Goal: Information Seeking & Learning: Learn about a topic

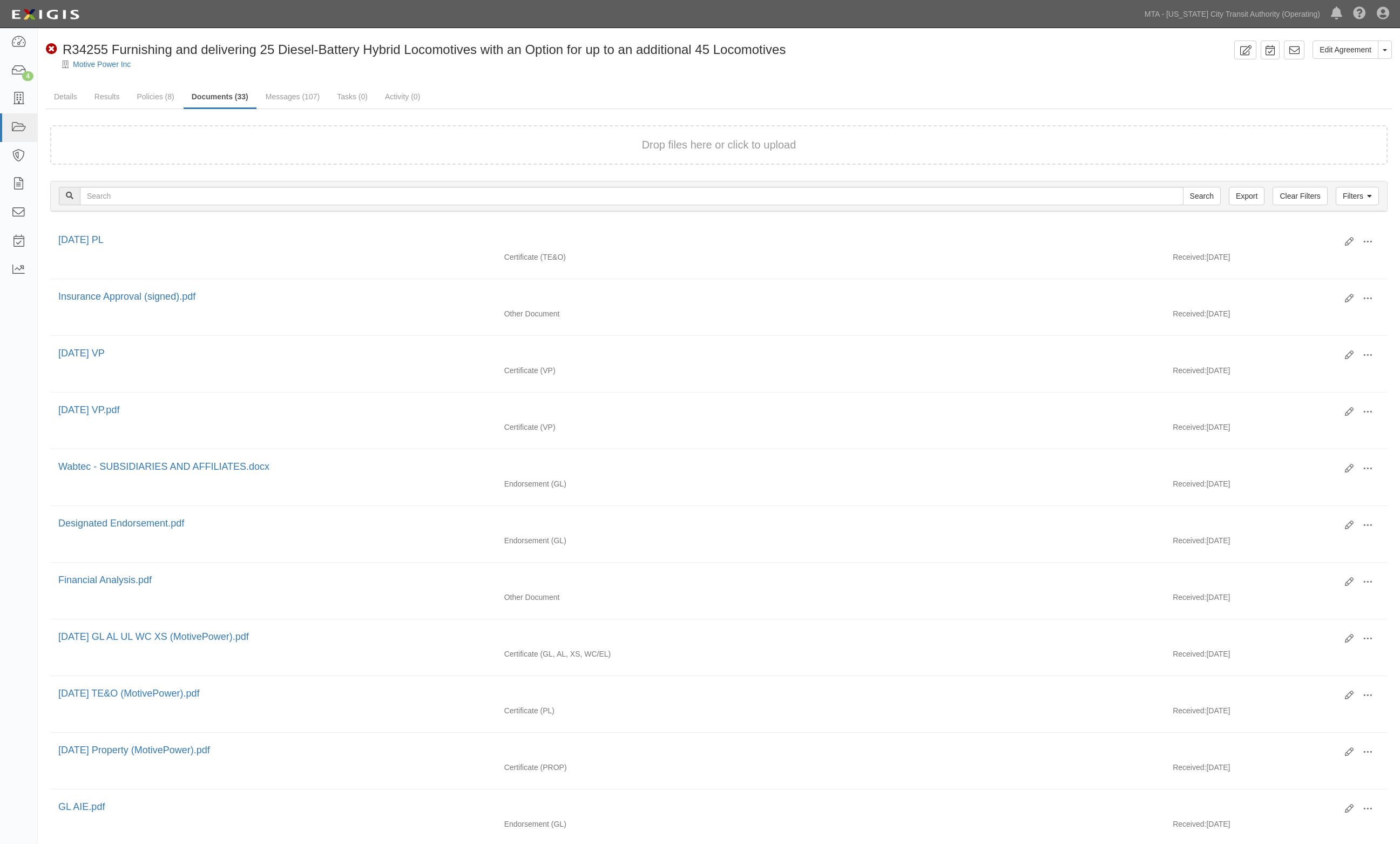
scroll to position [227, 0]
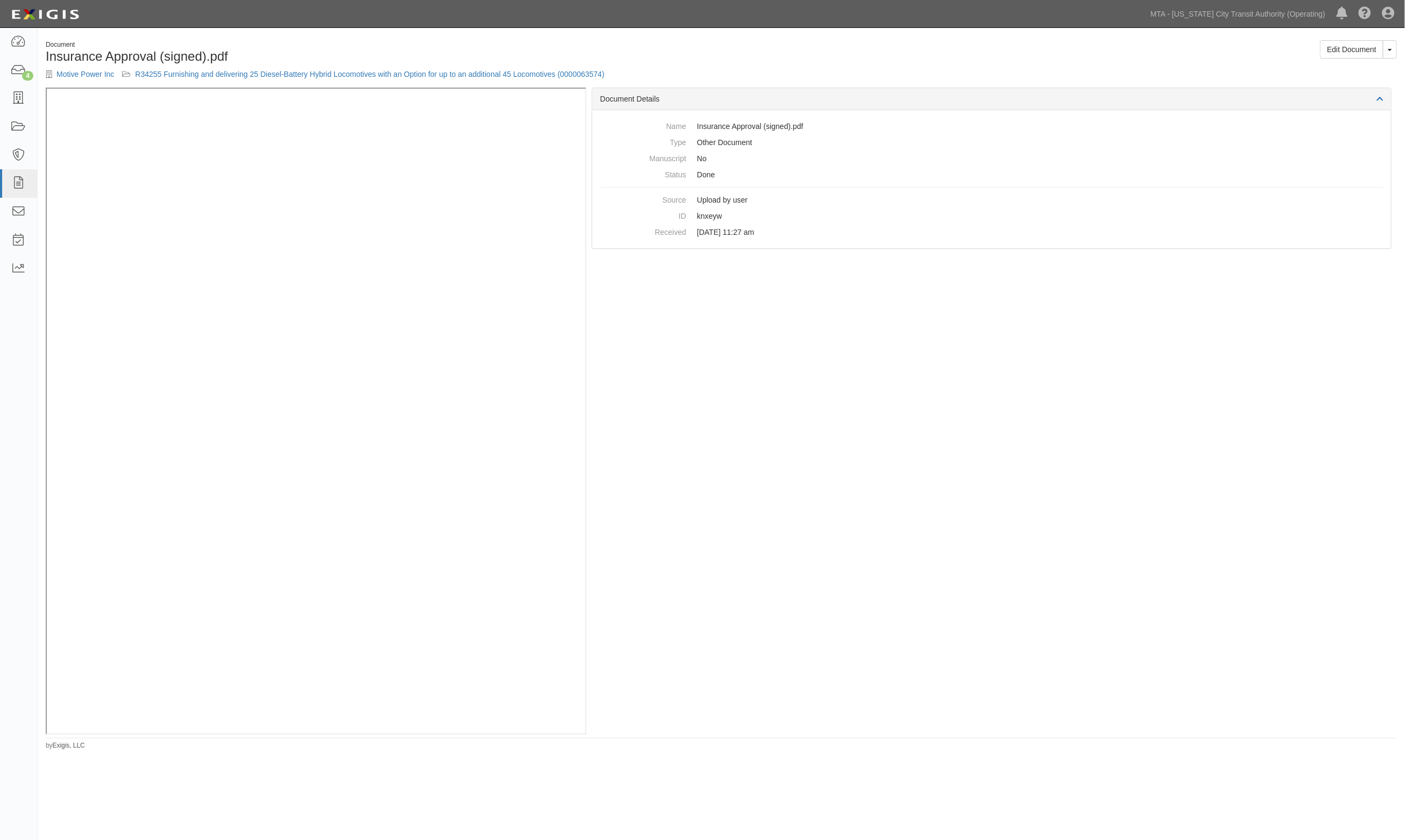
click at [831, 65] on div "Edit Document Toggle Document Dropdown View Document View Audit Trail Archive D…" at bounding box center [1063, 53] width 683 height 26
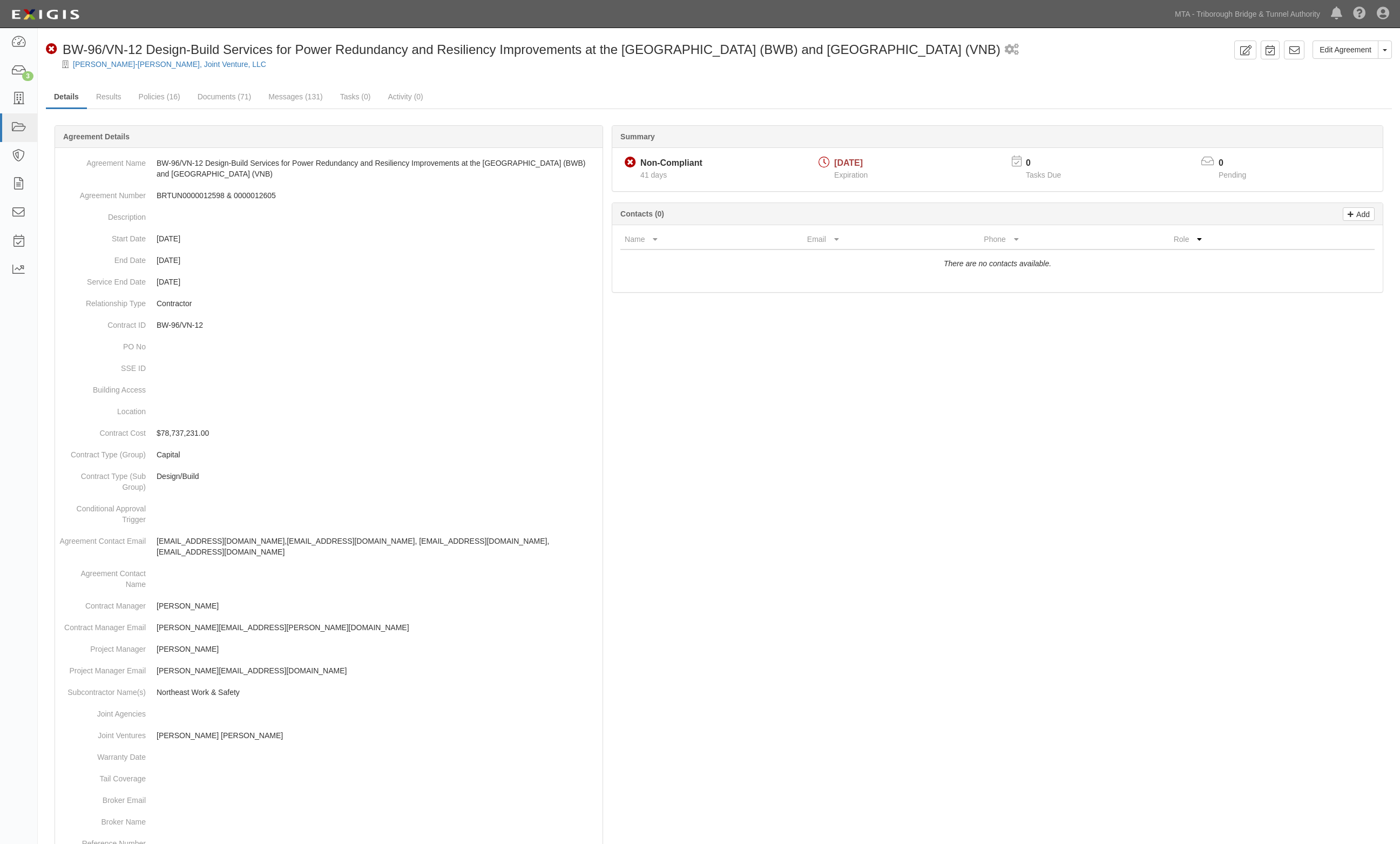
scroll to position [214, 0]
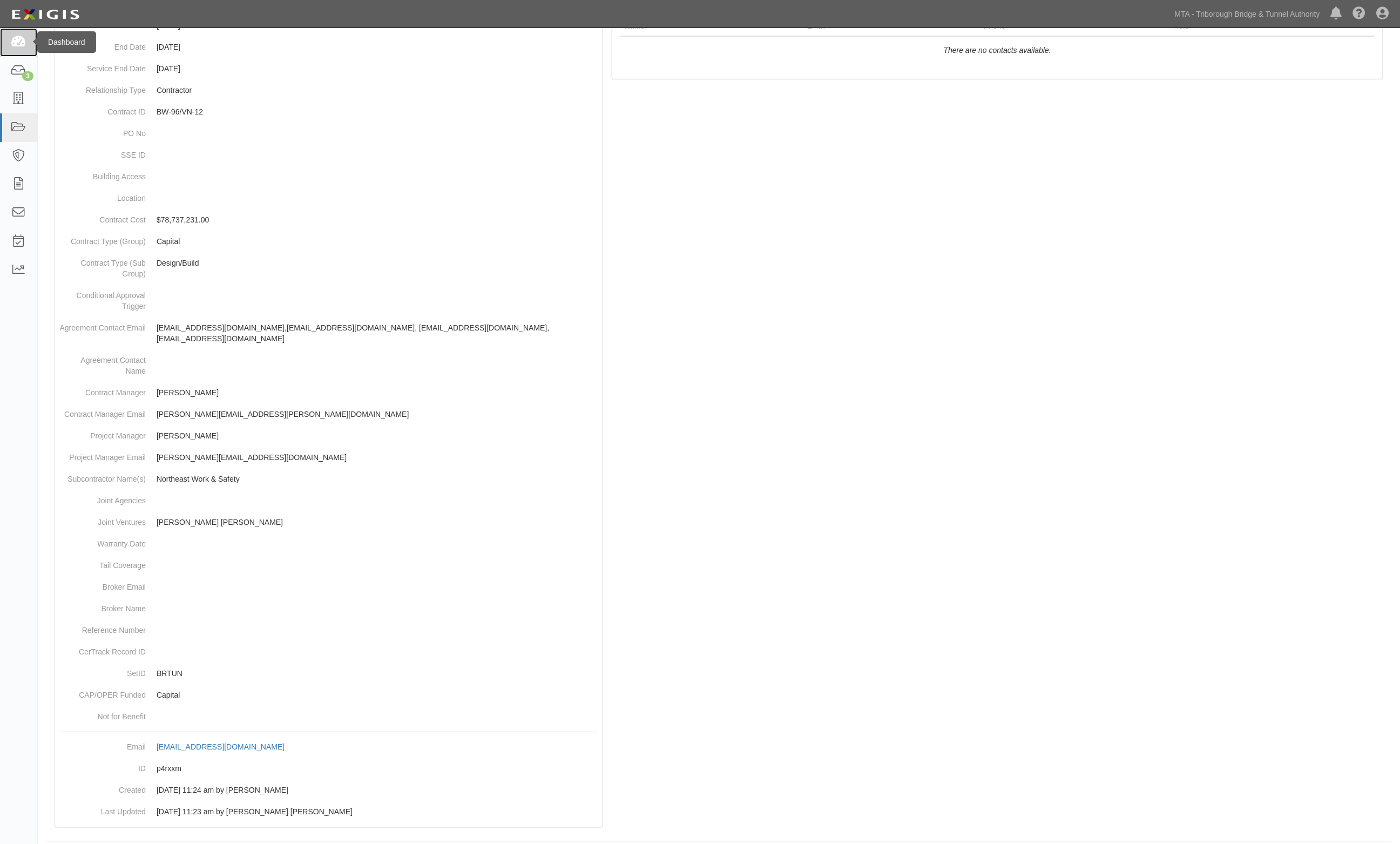
drag, startPoint x: 11, startPoint y: 41, endPoint x: 103, endPoint y: 3, distance: 99.5
click at [11, 42] on icon at bounding box center [19, 42] width 15 height 13
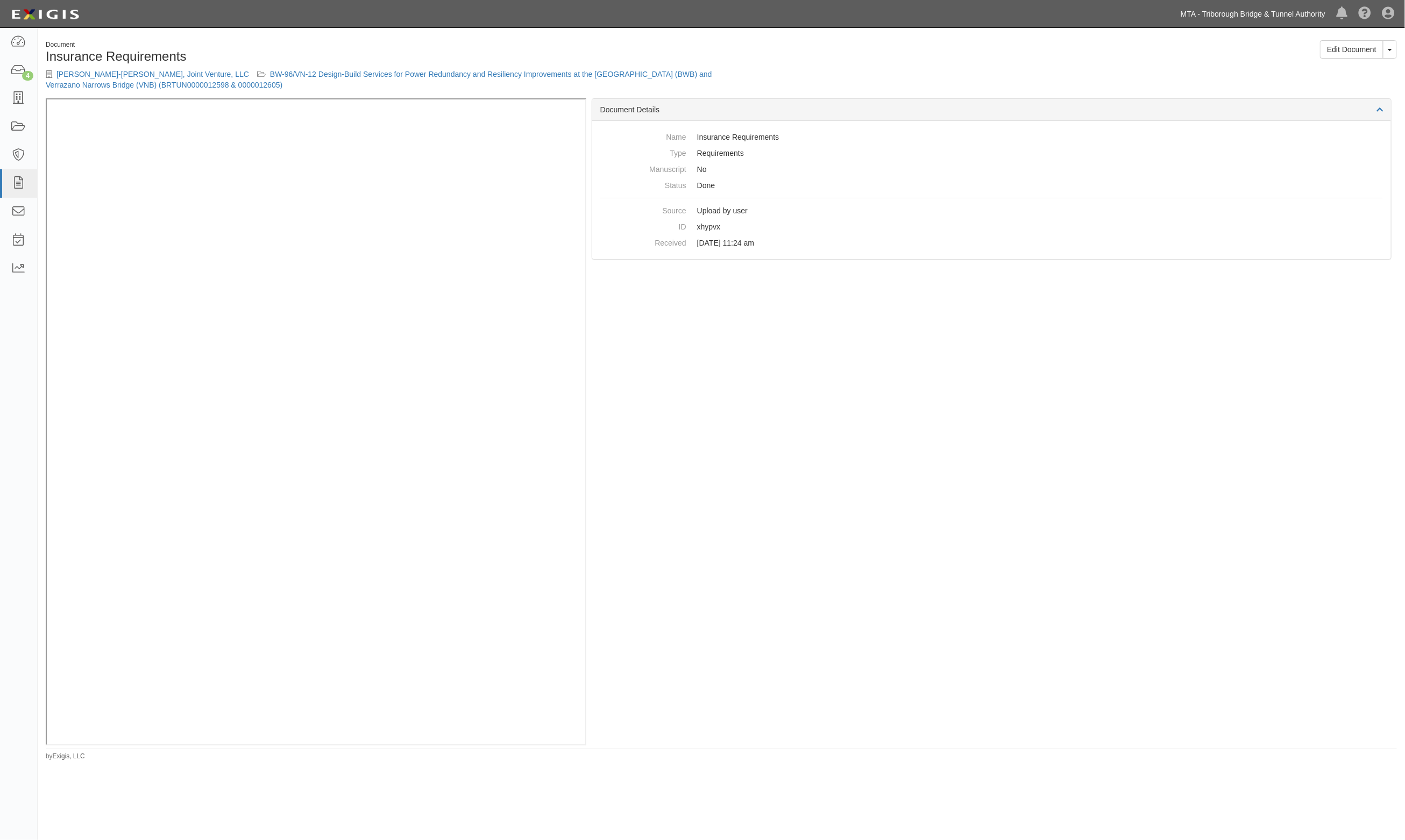
click at [1275, 14] on link "MTA - Triborough Bridge & Tunnel Authority" at bounding box center [1253, 14] width 155 height 21
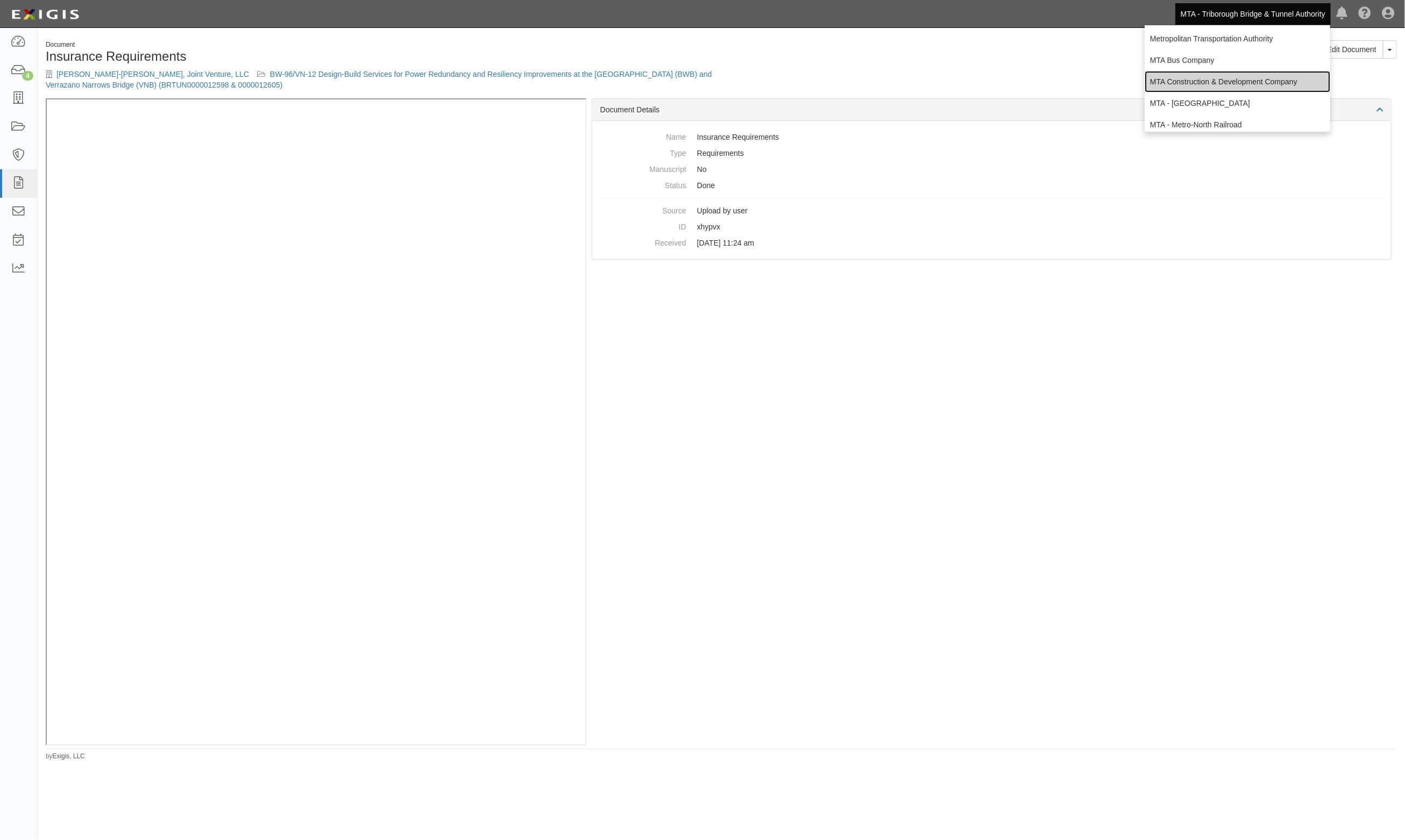
click at [1206, 81] on link "MTA Construction & Development Company" at bounding box center [1238, 81] width 185 height 21
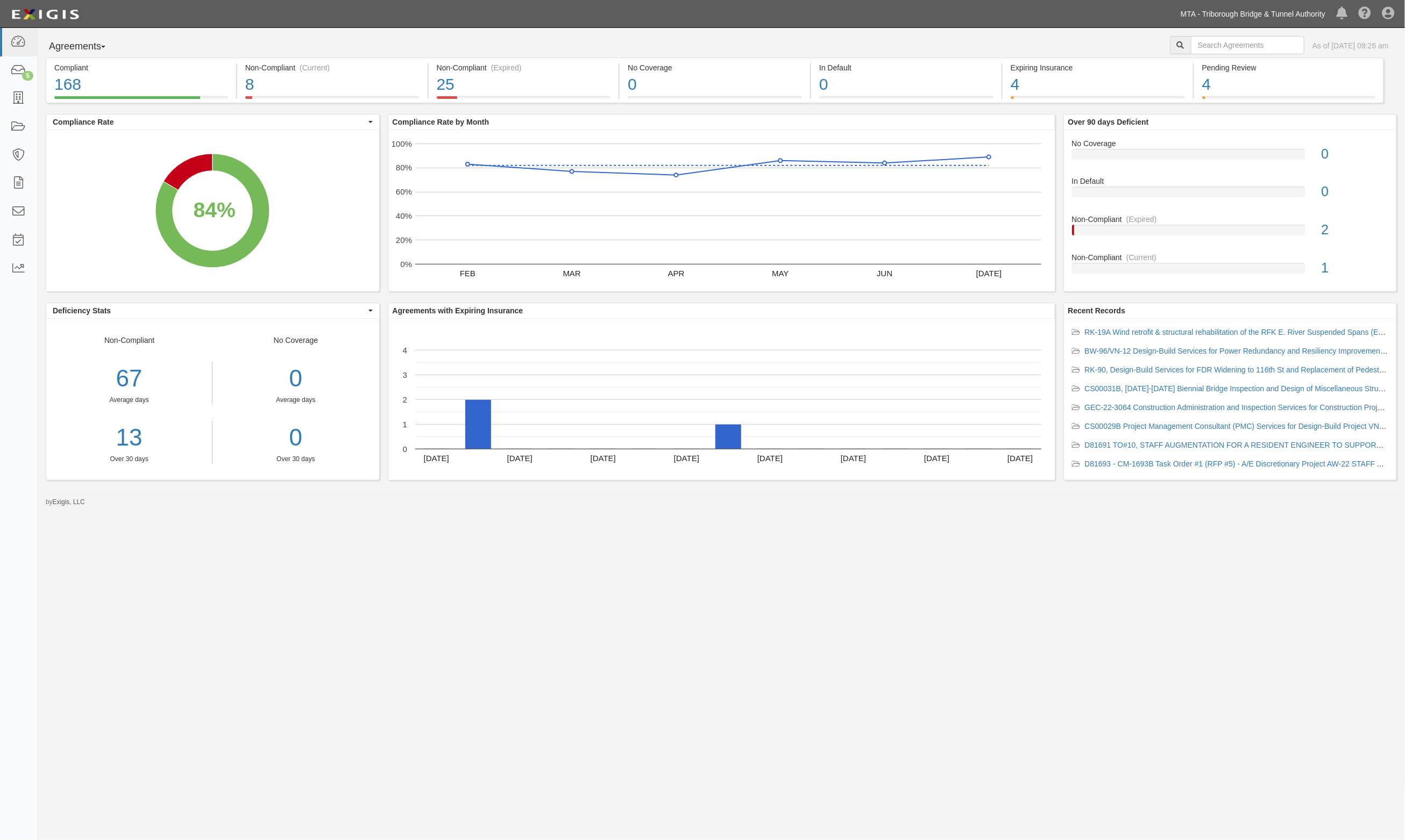
click at [1303, 11] on link "MTA - Triborough Bridge & Tunnel Authority" at bounding box center [1253, 14] width 155 height 21
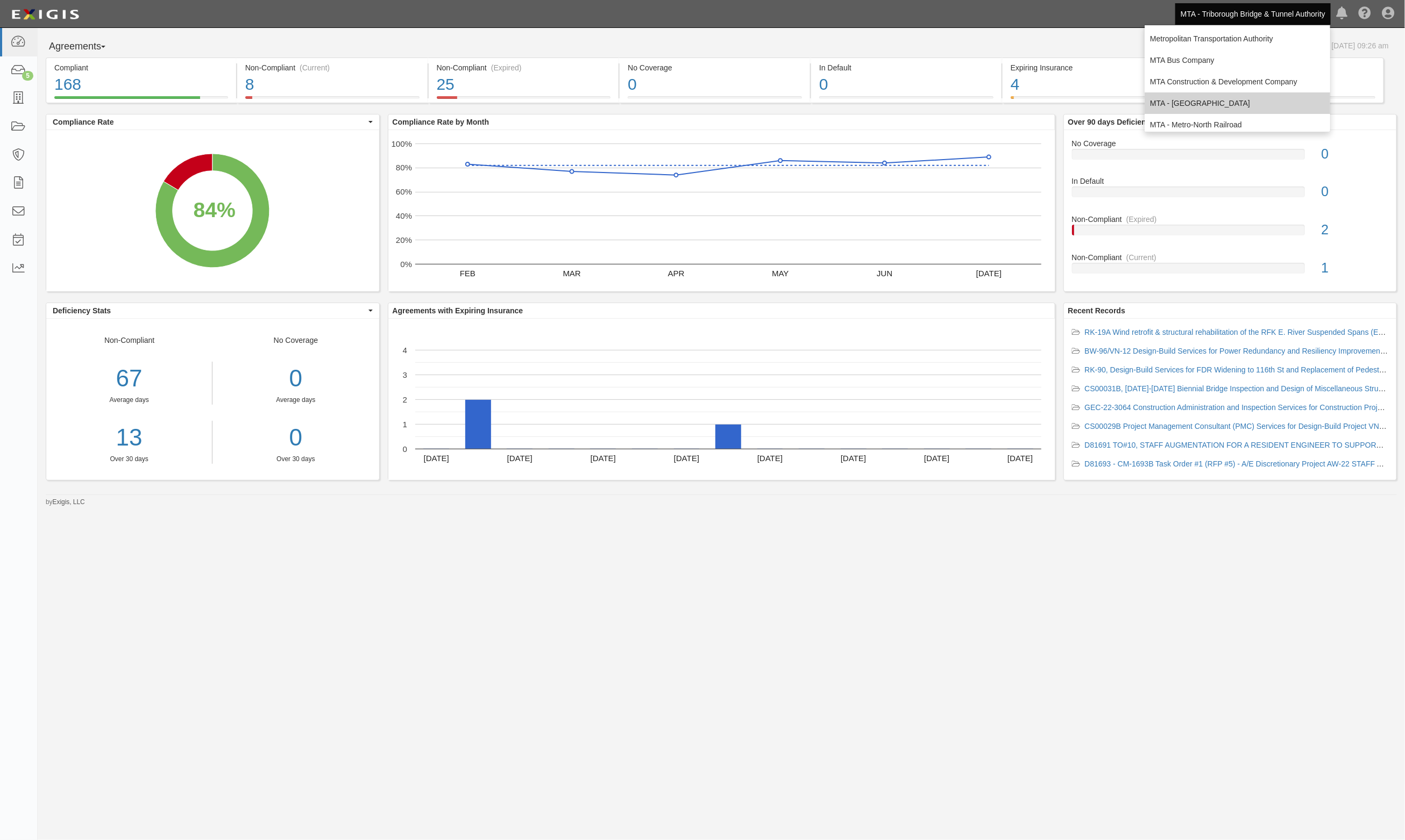
scroll to position [67, 0]
click at [1240, 84] on link "MTA - [US_STATE] City Transit Authority (Capital)" at bounding box center [1238, 78] width 185 height 21
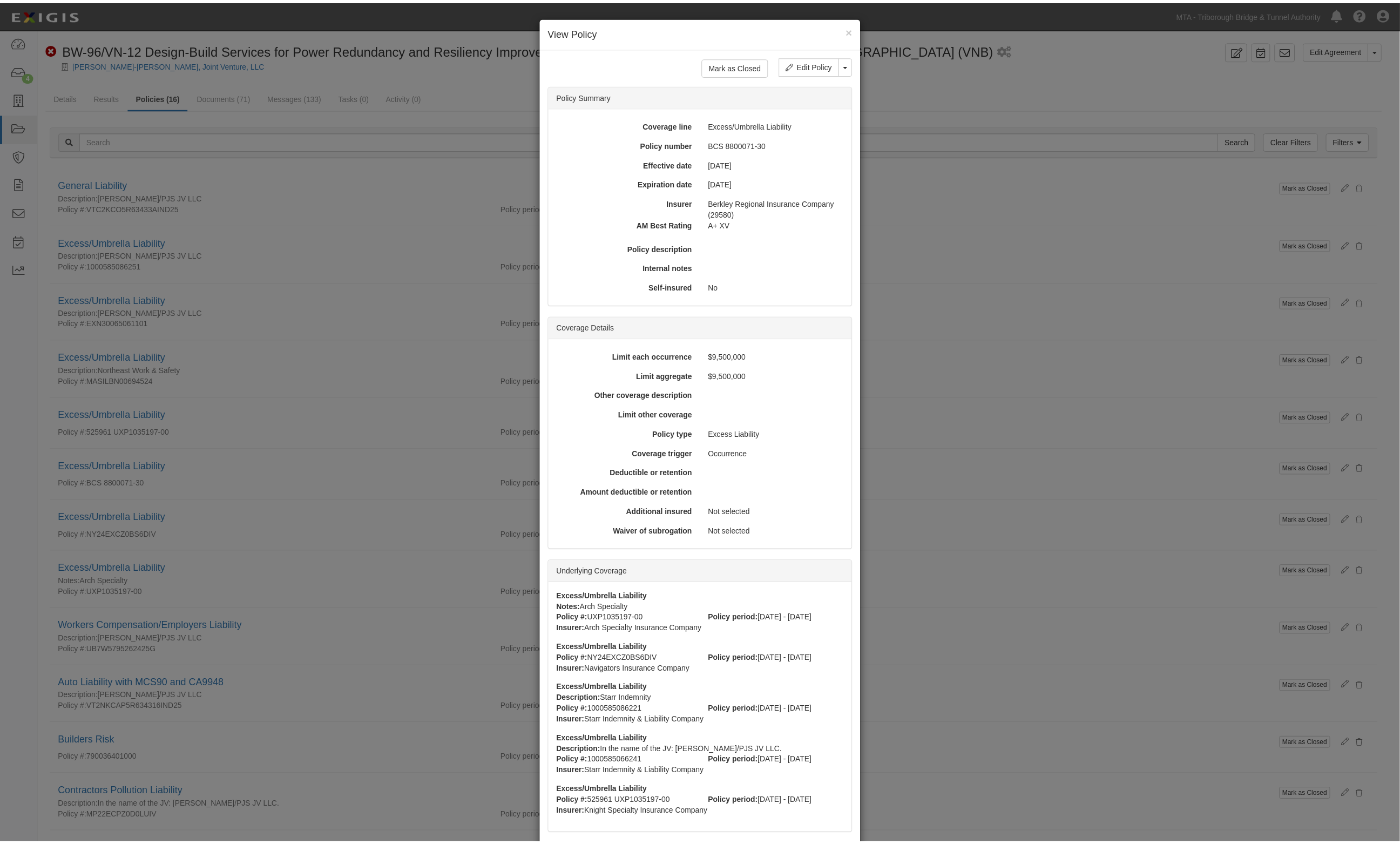
scroll to position [474, 0]
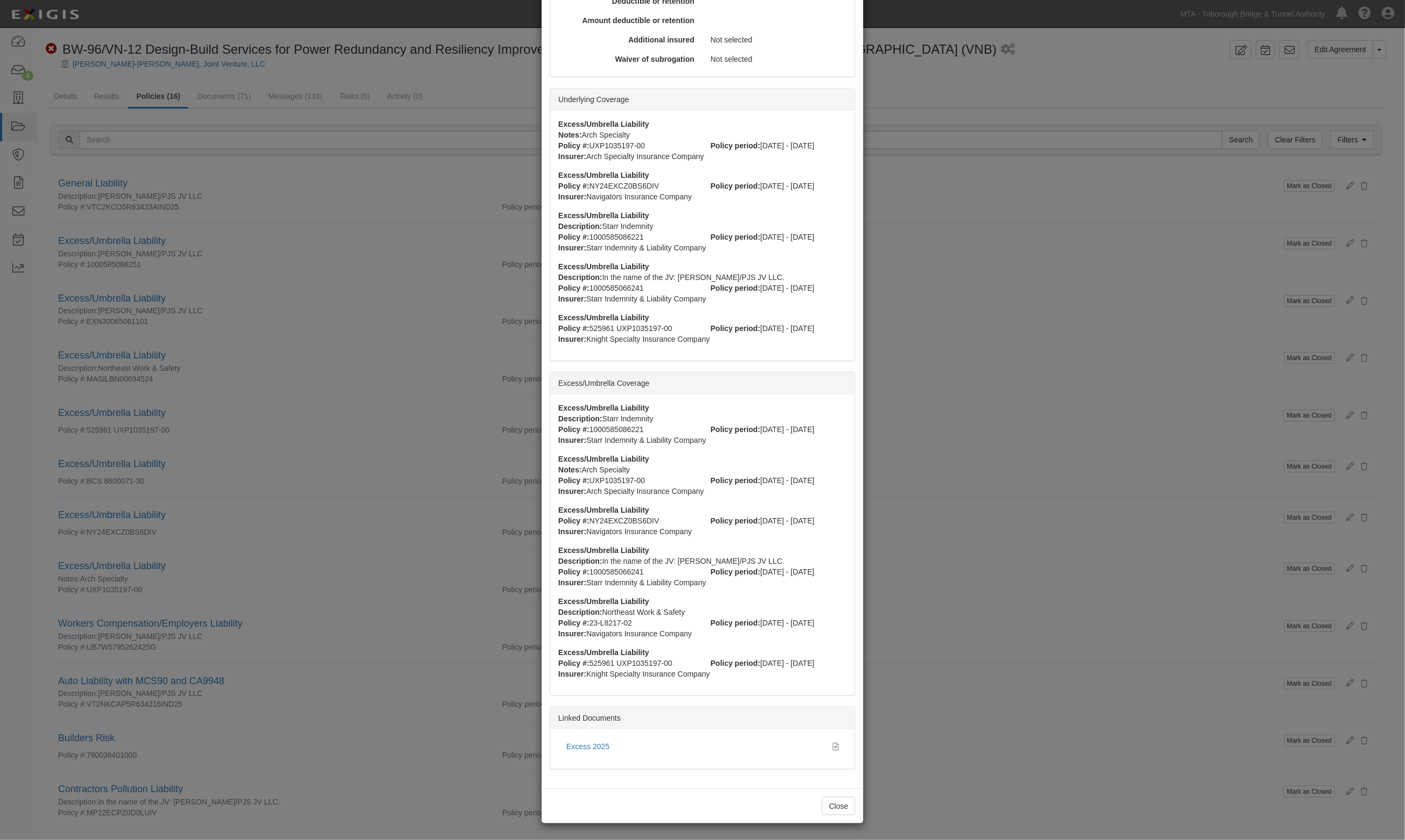
click at [1250, 16] on div "× View Policy Mark as Closed Edit Policy Toggle Dropdown Delete Policy Policy S…" at bounding box center [703, 420] width 1405 height 840
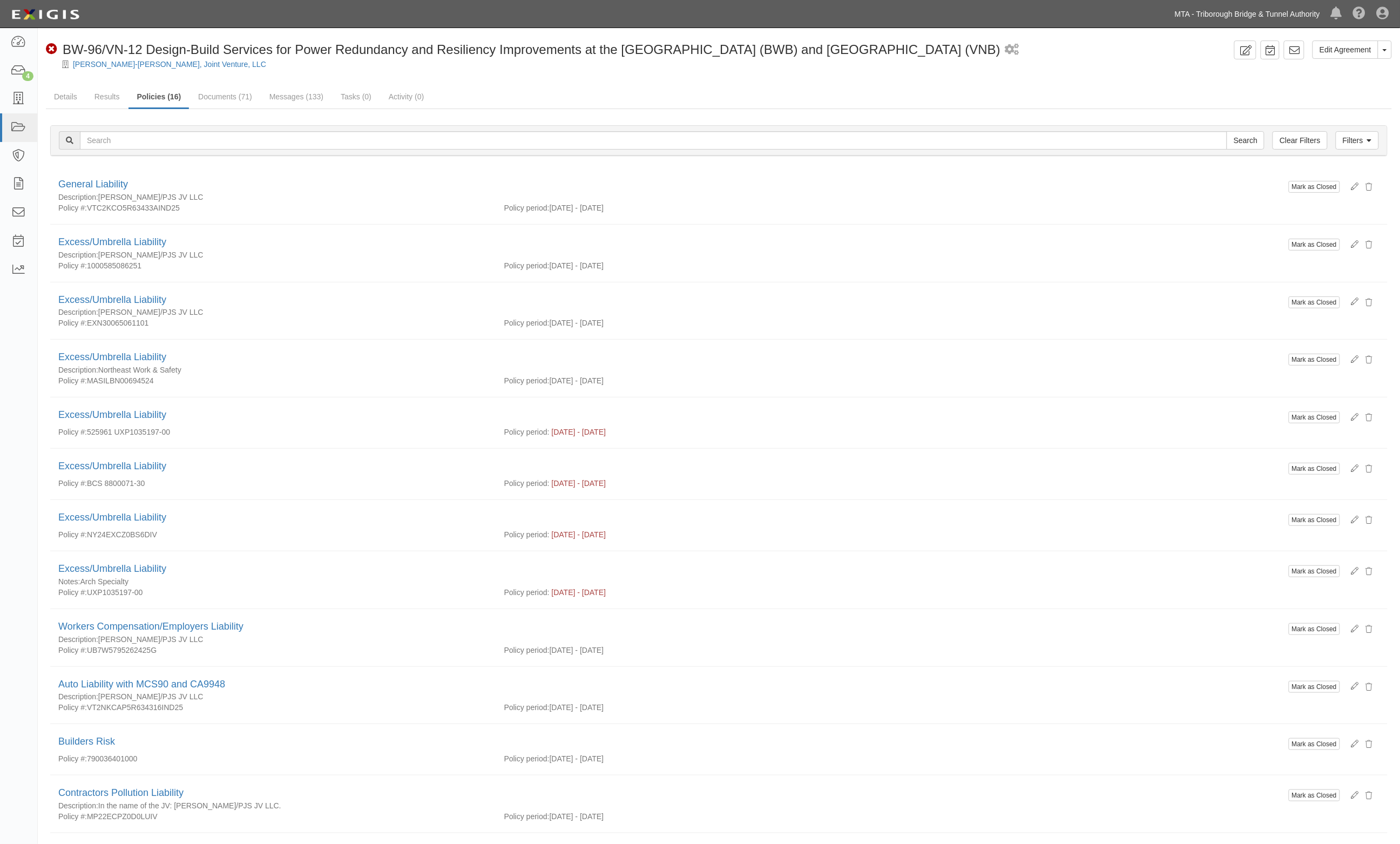
click at [1254, 16] on link "MTA - Triborough Bridge & Tunnel Authority" at bounding box center [1247, 14] width 156 height 21
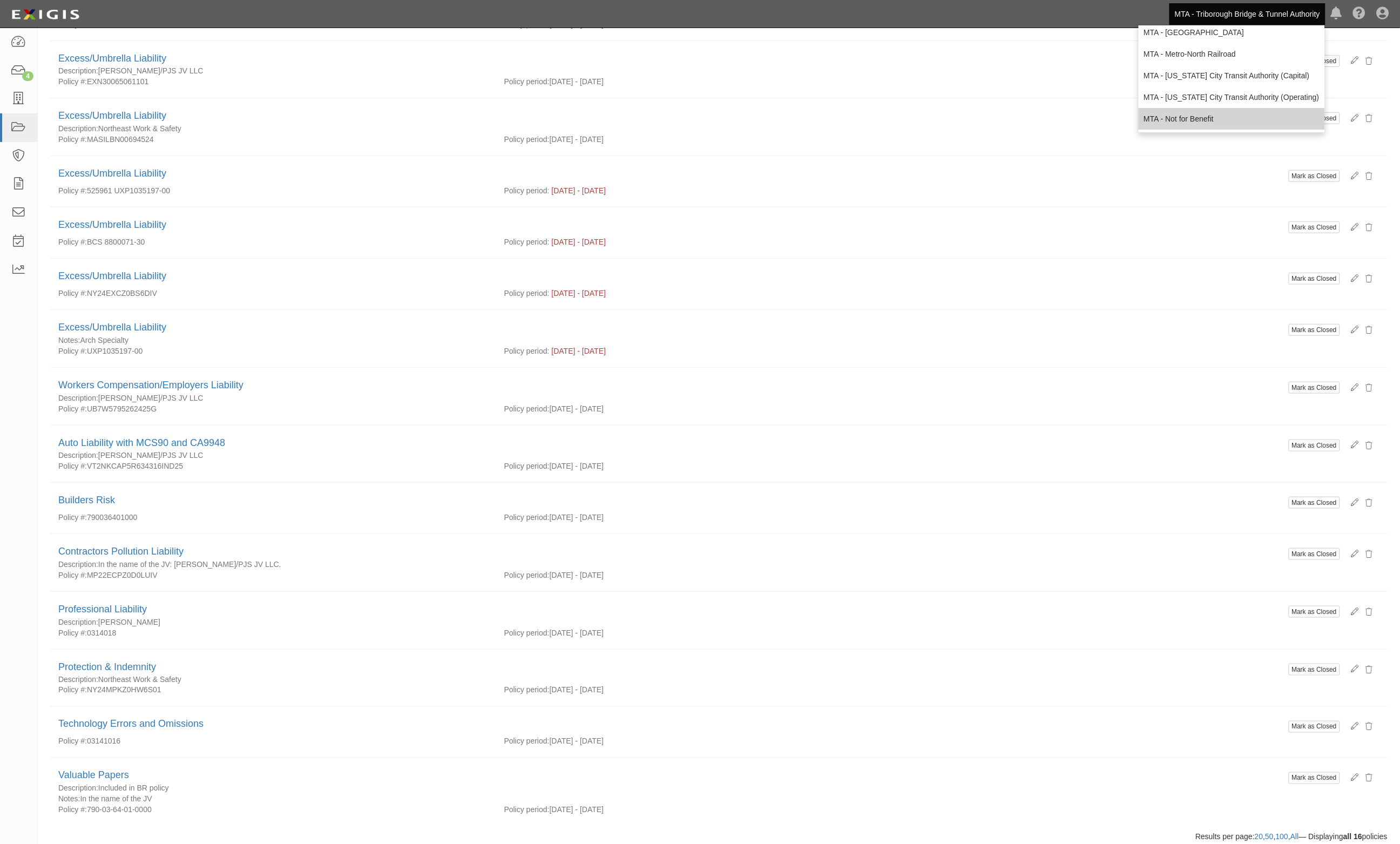
scroll to position [284, 0]
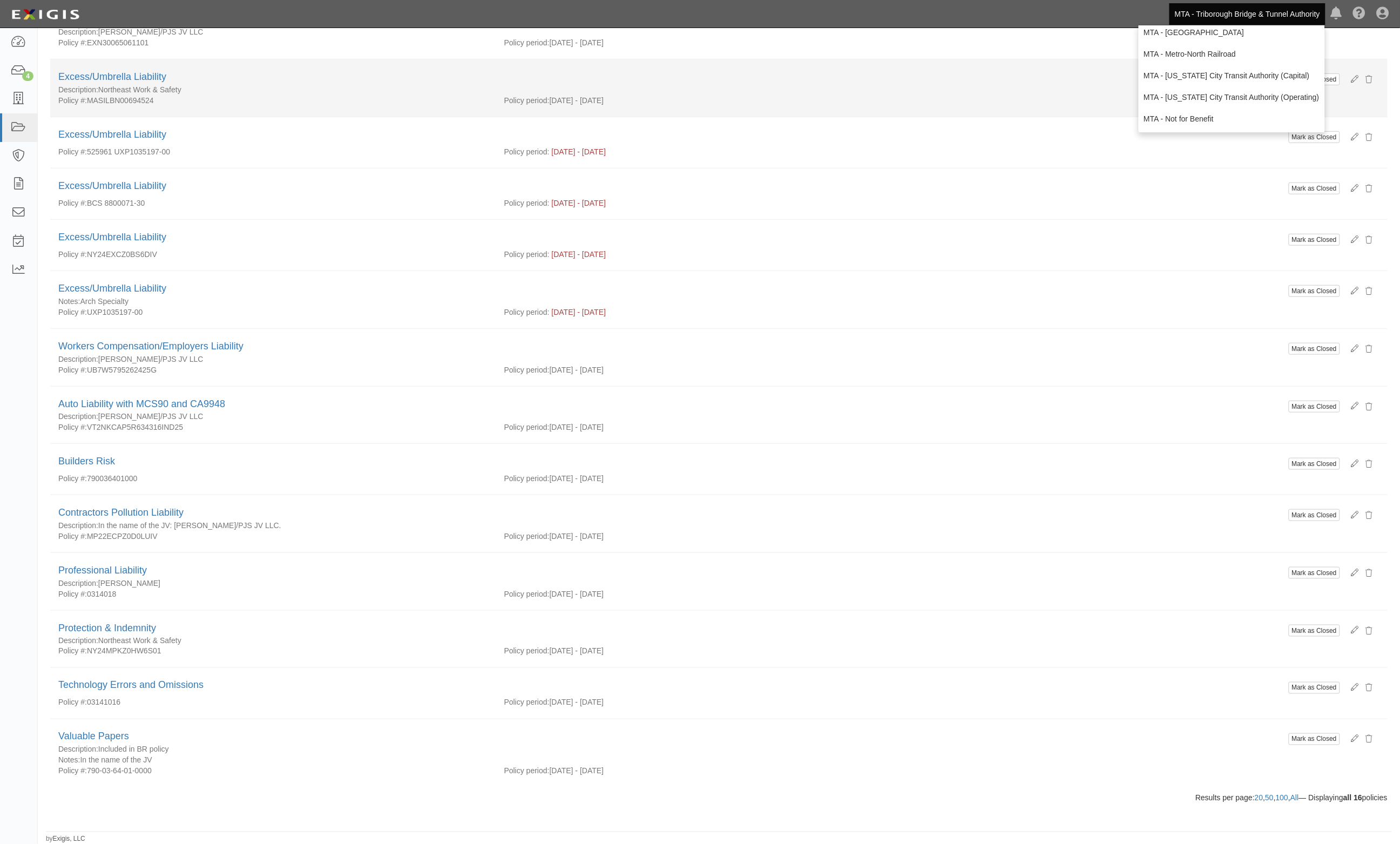
click at [944, 88] on div "Description: Northeast Work & Safety" at bounding box center [672, 90] width 1228 height 11
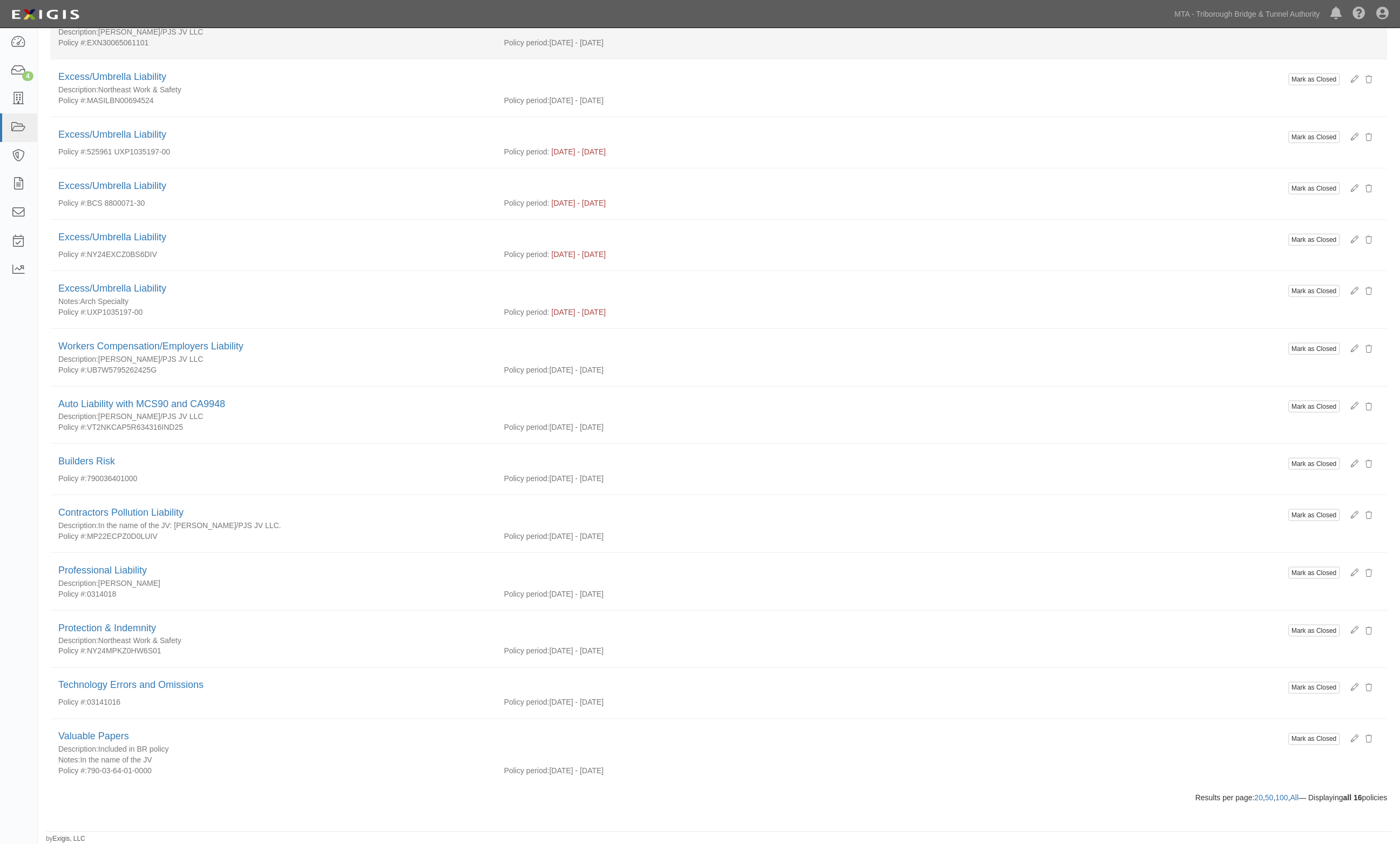
click at [178, 53] on li "Mark as Closed Excess/Umbrella Liability Description: Hellman/PJS JV LLC Policy…" at bounding box center [719, 31] width 1338 height 58
